Goal: Check status

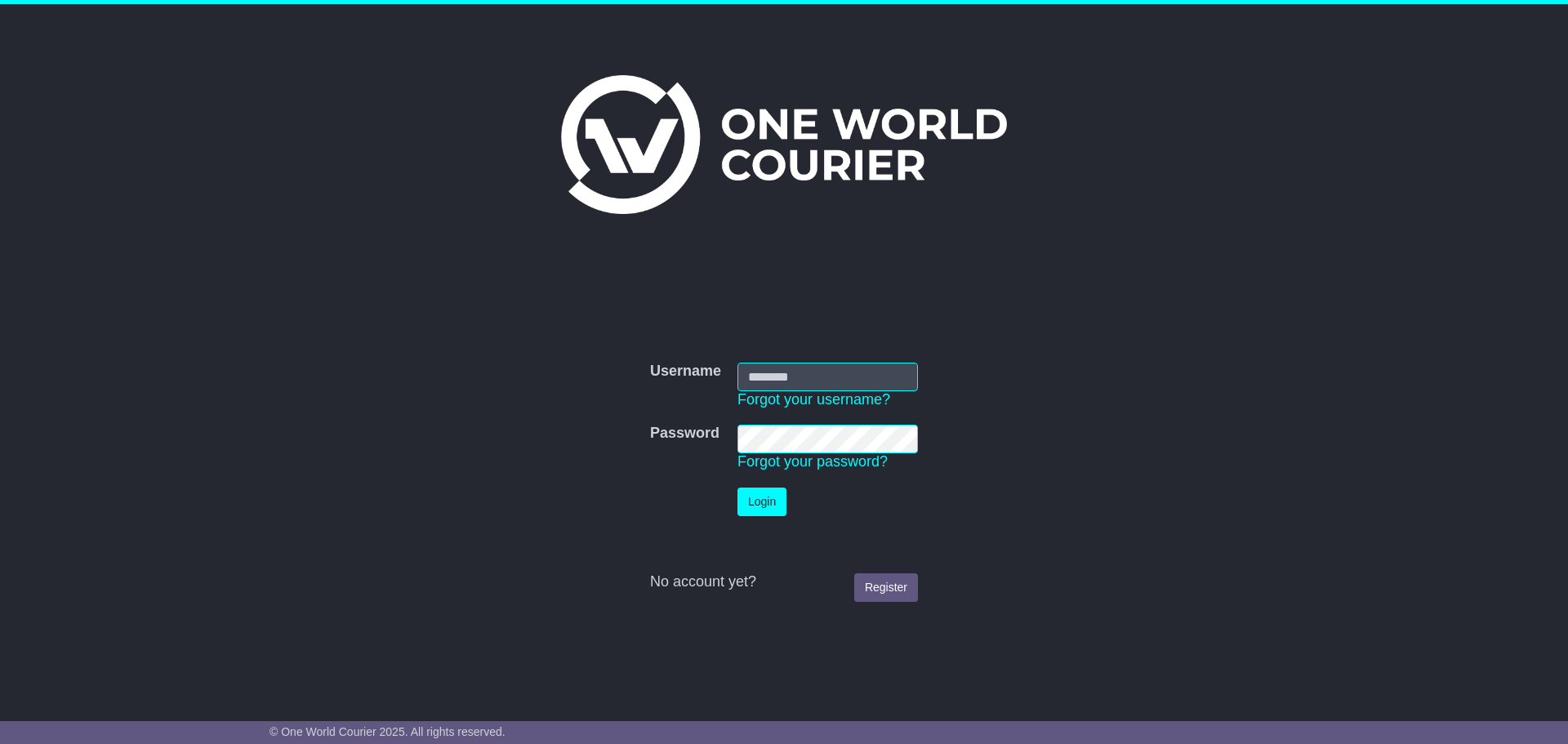
type input "**********"
click at [757, 504] on button "Login" at bounding box center [762, 501] width 49 height 29
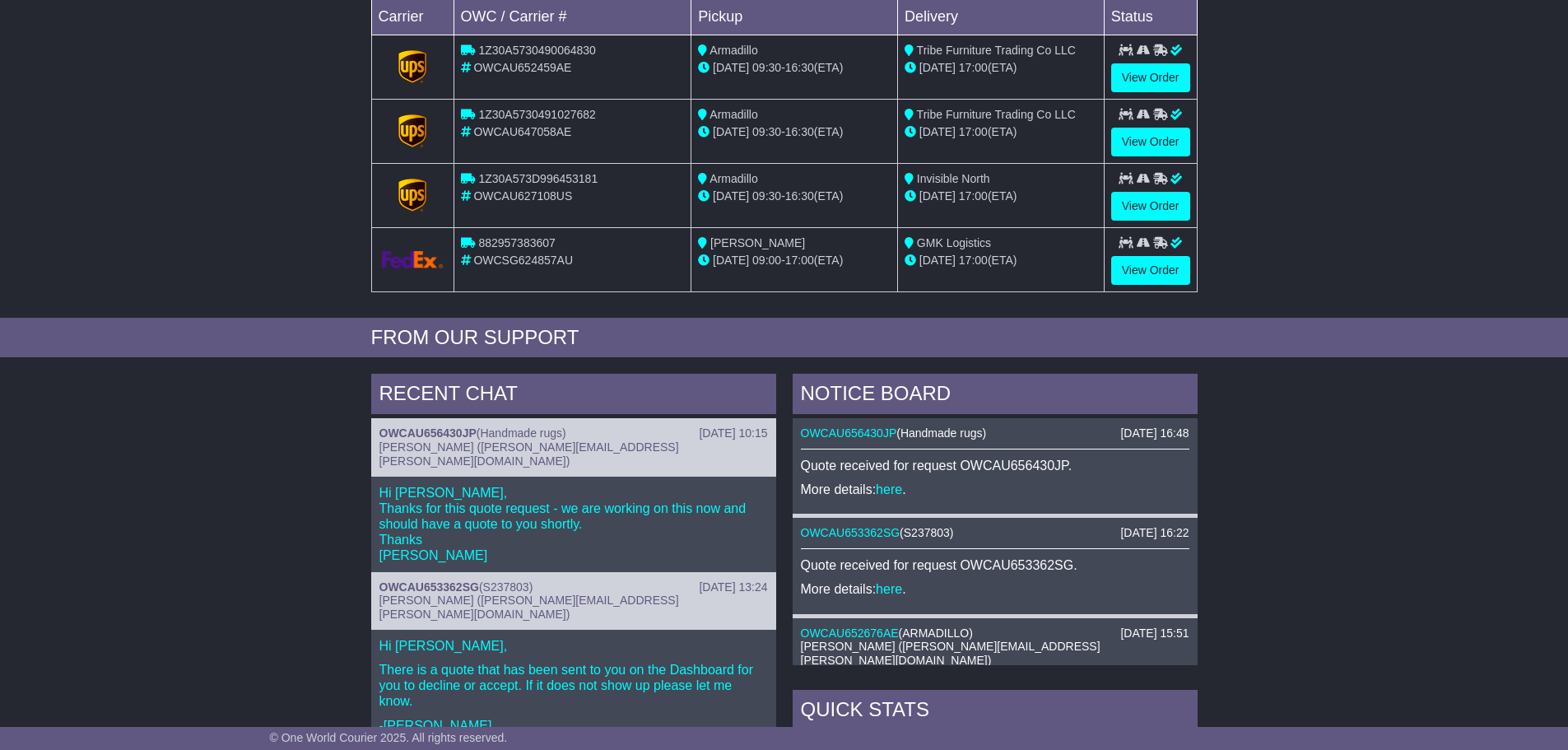
scroll to position [412, 0]
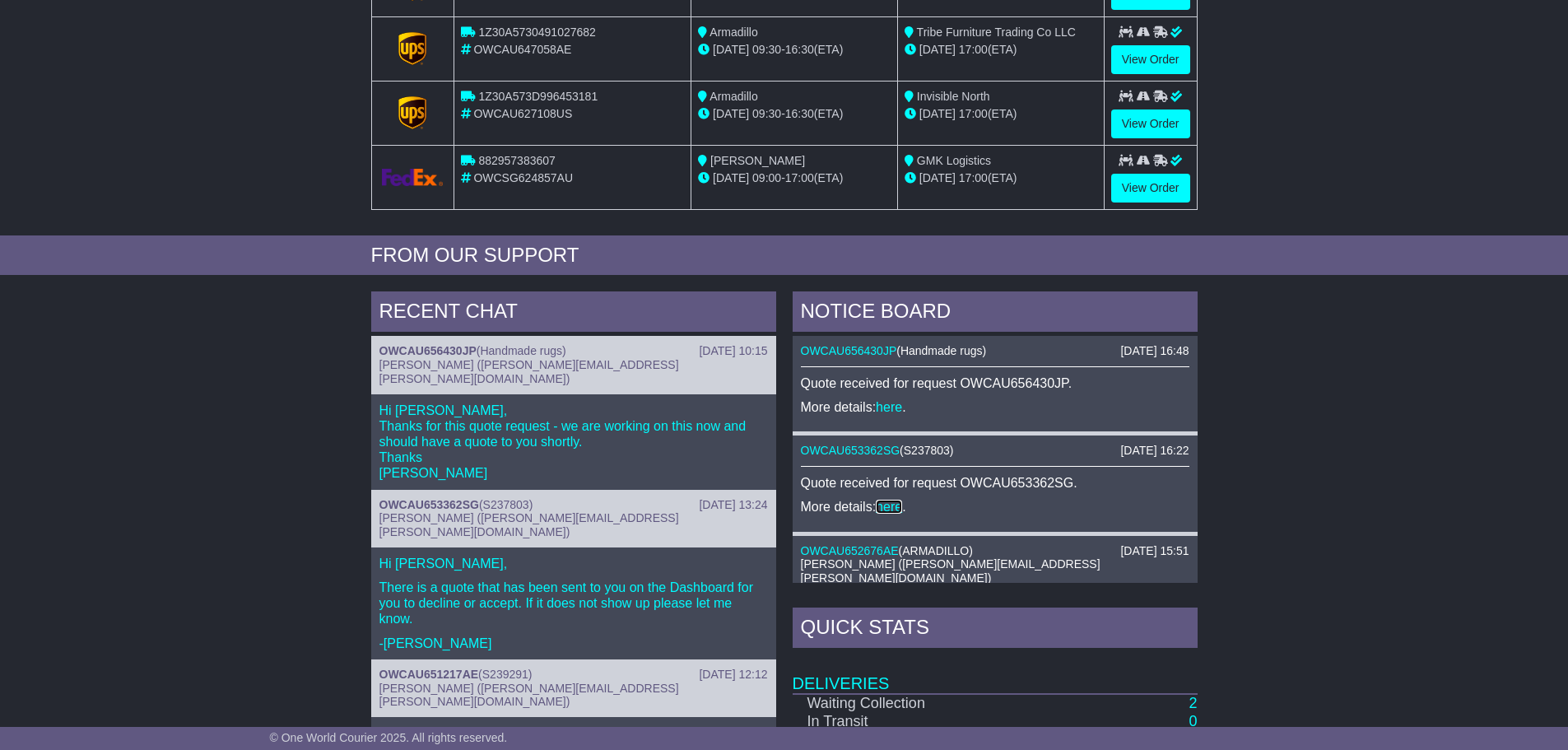
click at [886, 508] on link "here" at bounding box center [889, 507] width 27 height 14
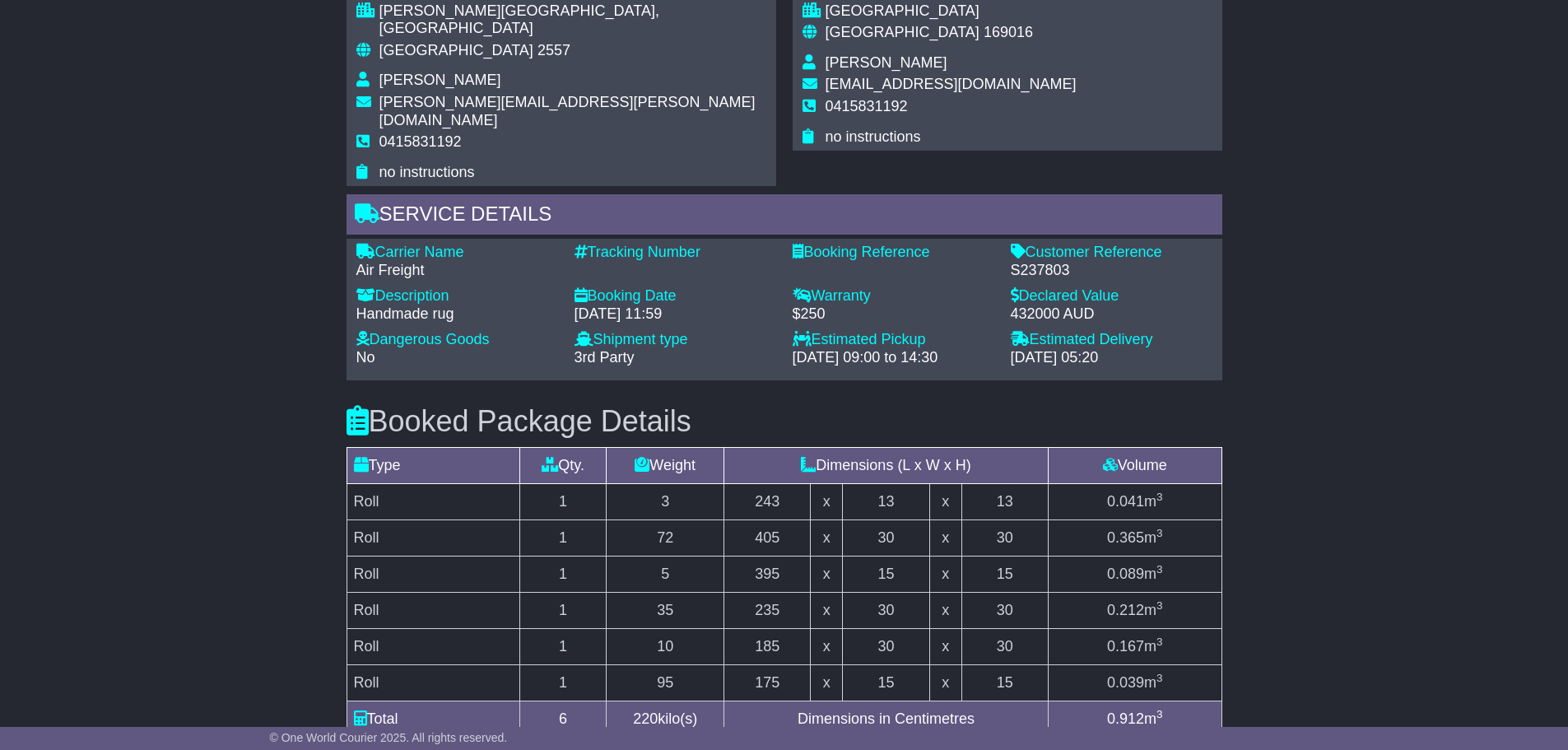
scroll to position [1133, 0]
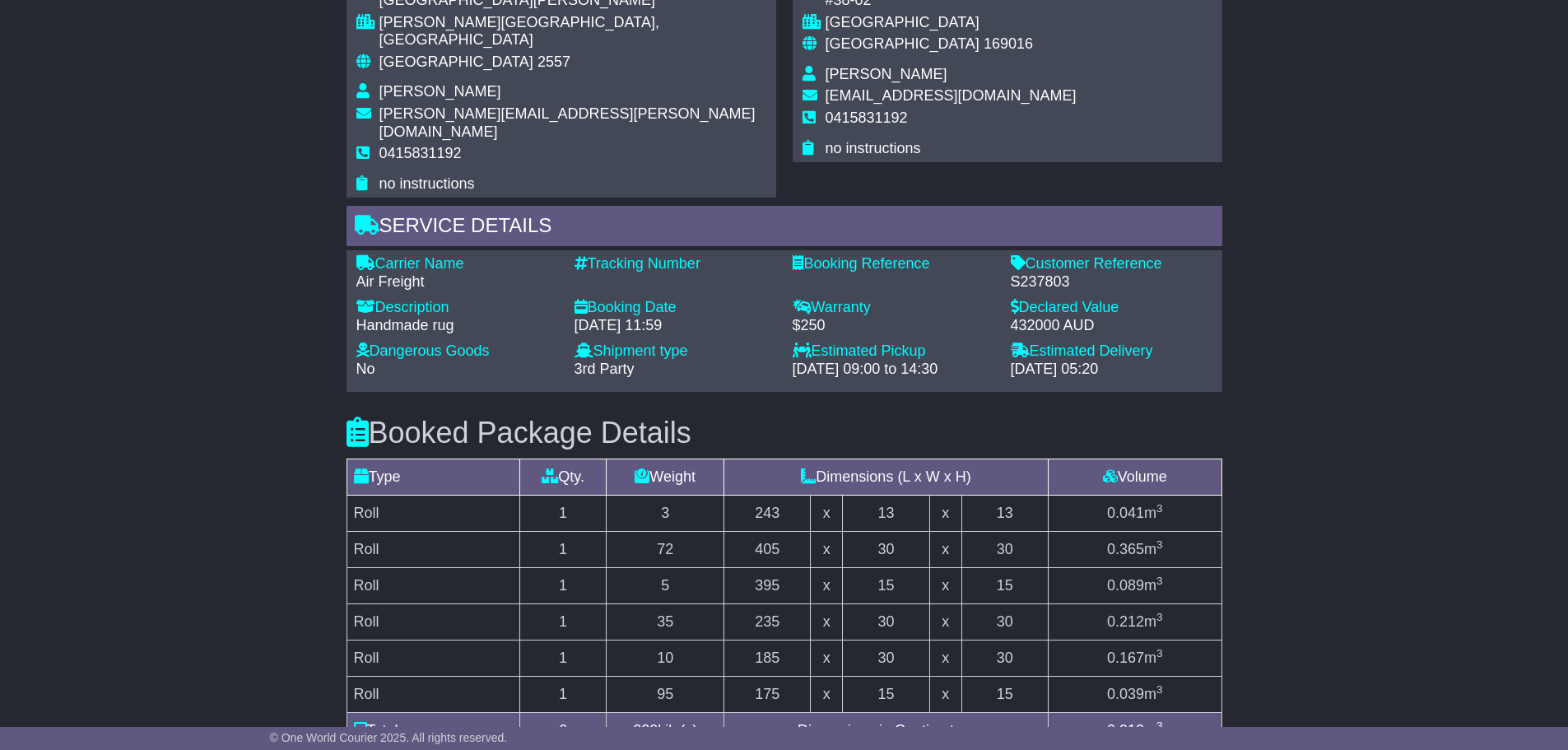
click at [1494, 170] on div "Price is set. Please confirm your approval of the price to proceed with booking…" at bounding box center [784, 132] width 1568 height 2065
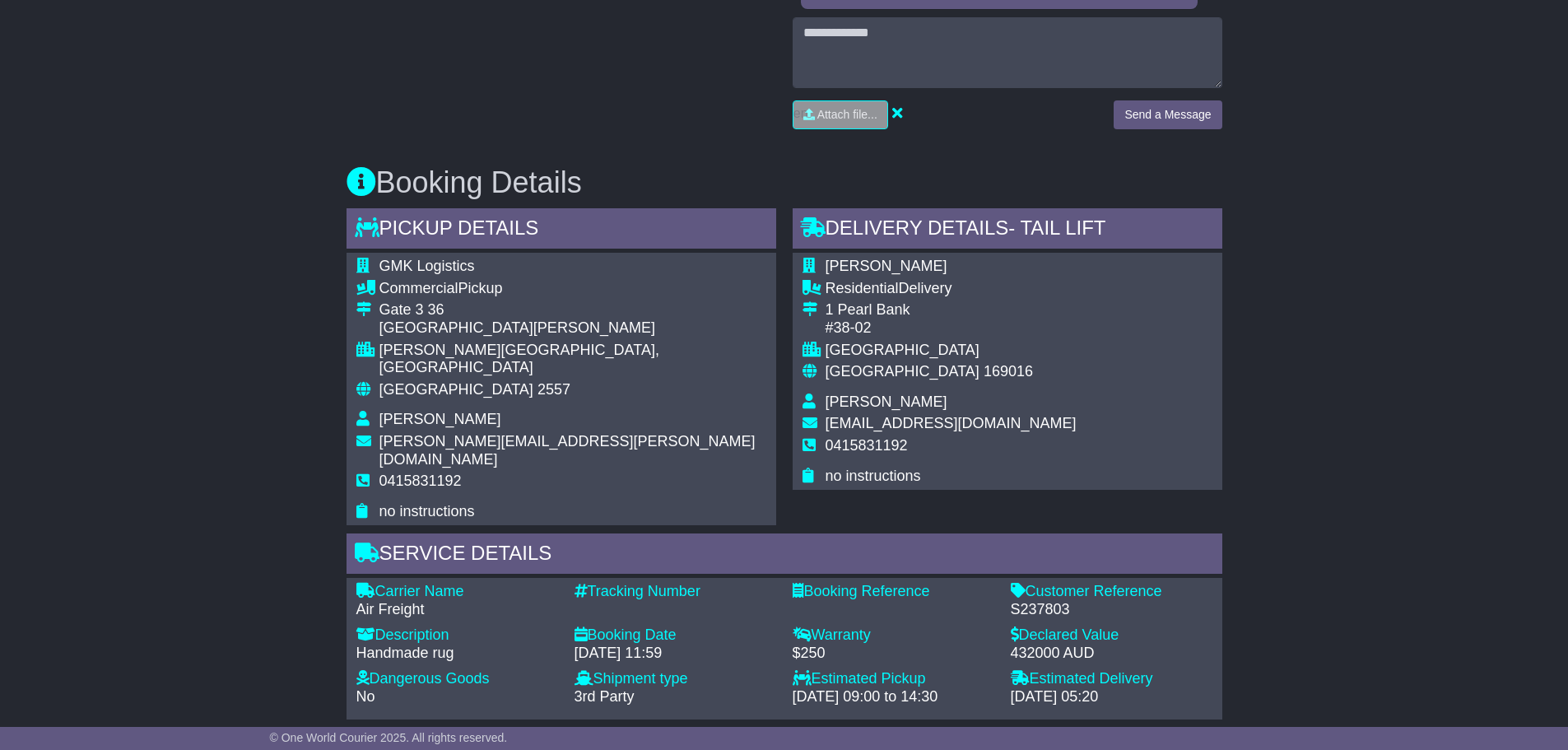
scroll to position [804, 0]
